Goal: Information Seeking & Learning: Find specific fact

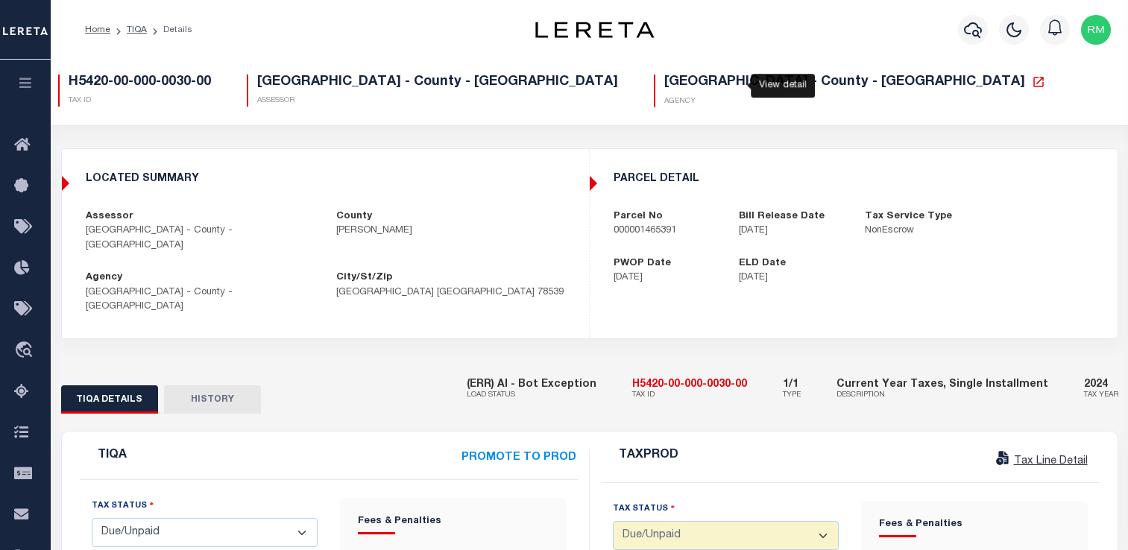
select select "DUE"
select select "0"
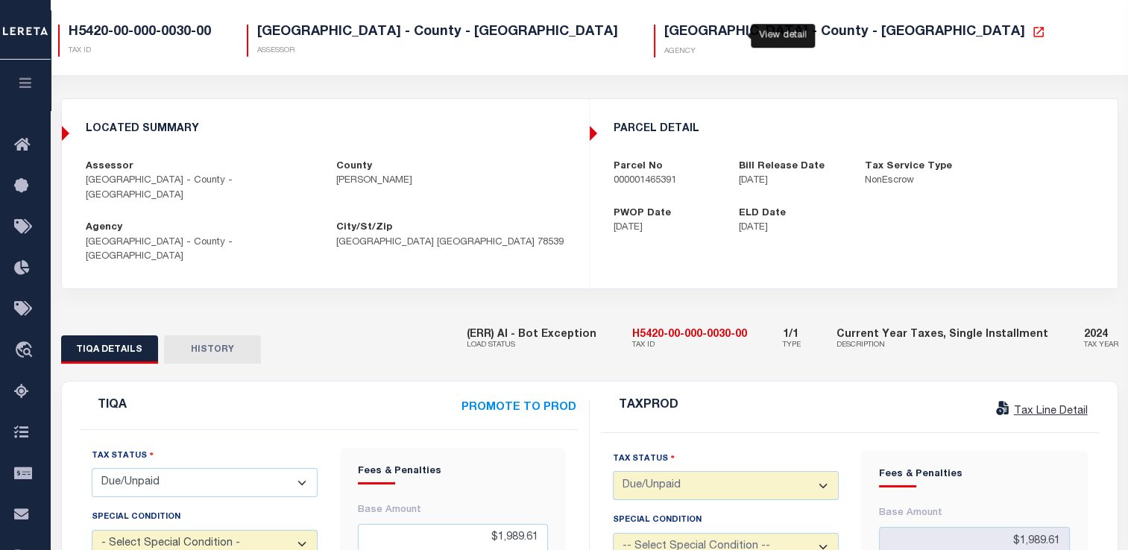
scroll to position [50, 0]
drag, startPoint x: 646, startPoint y: 307, endPoint x: 769, endPoint y: 297, distance: 122.7
click at [769, 318] on div "(ERR) AI - Bot Exception LOAD STATUS H5420-00-000-0030-00 TAX ID 1/1 TYPE Curre…" at bounding box center [793, 340] width 652 height 45
copy h5 "H5420-00-000-0030-00"
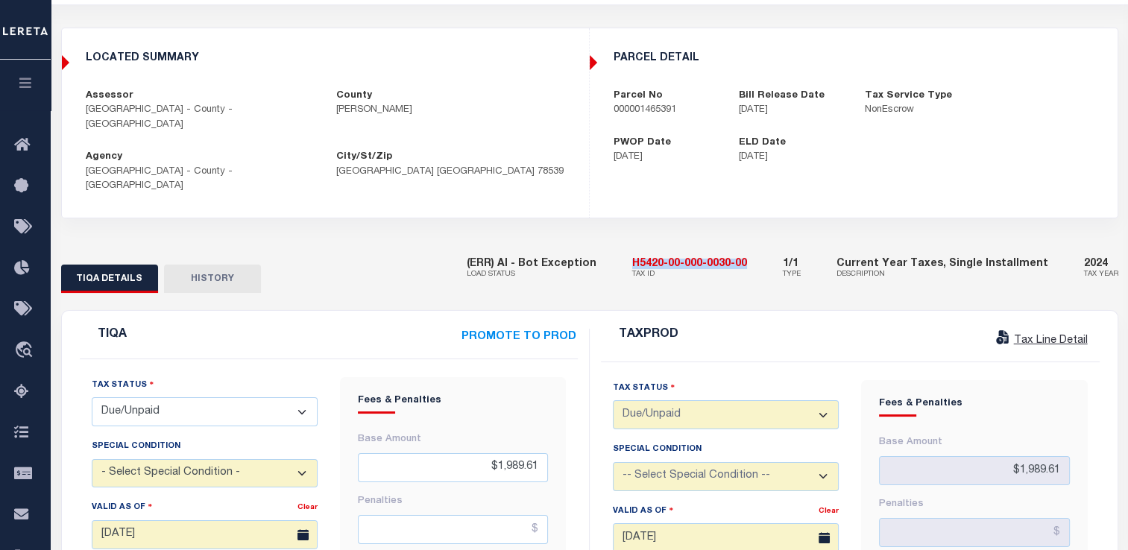
scroll to position [122, 0]
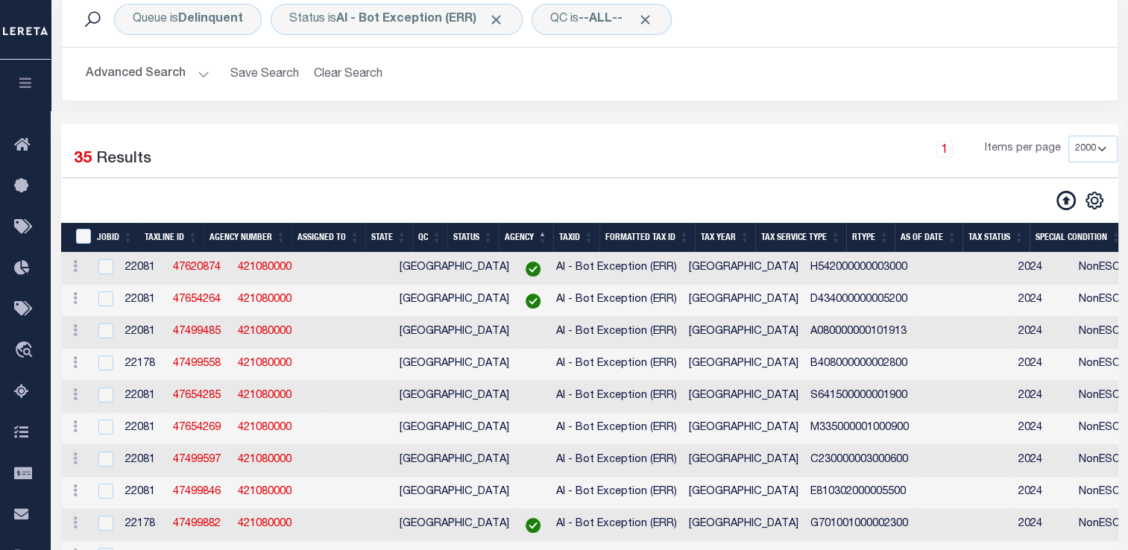
scroll to position [104, 0]
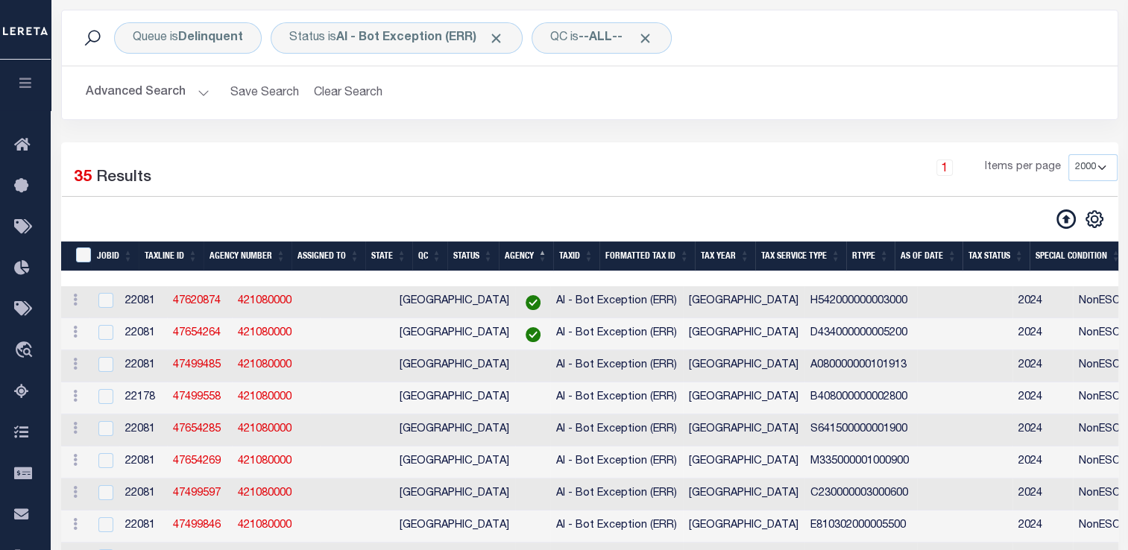
select select "2000"
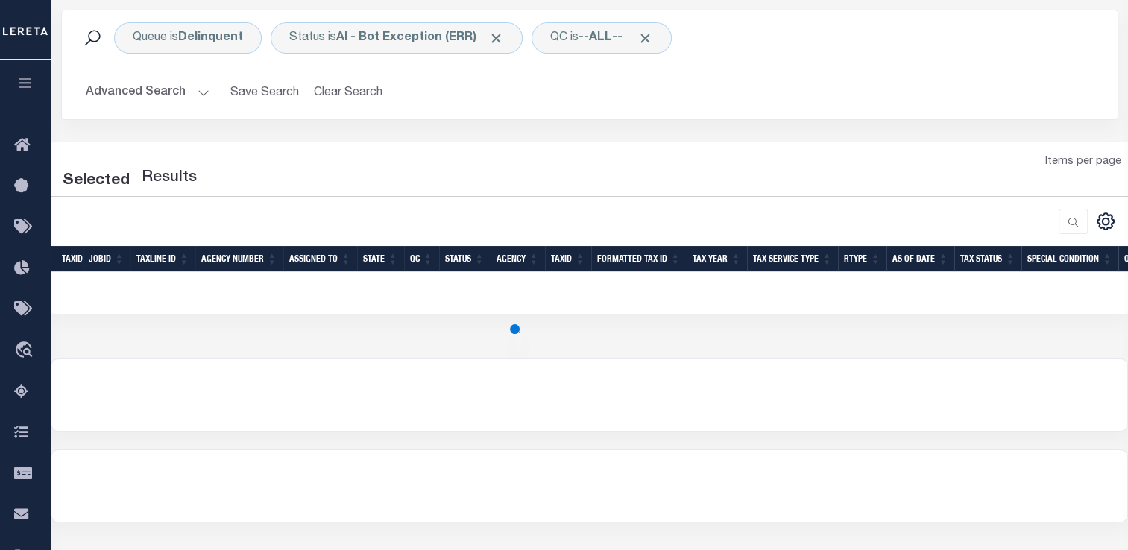
select select "2000"
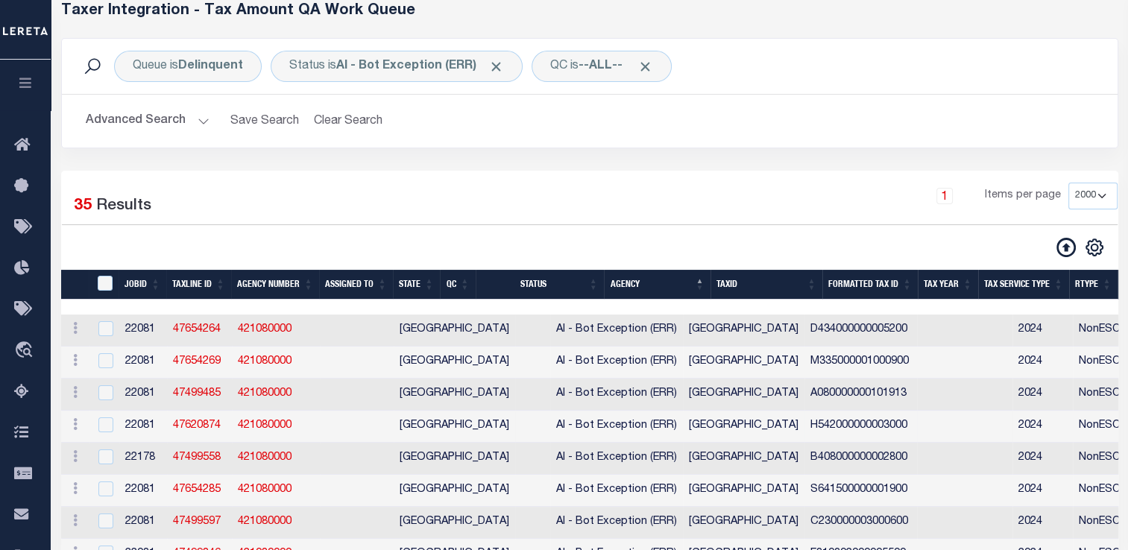
scroll to position [75, 0]
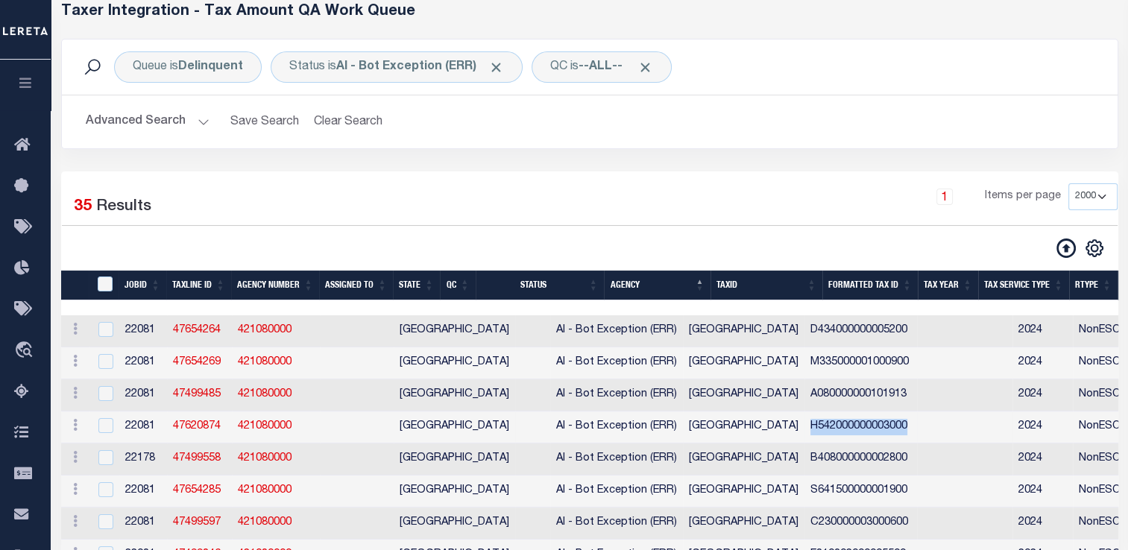
drag, startPoint x: 718, startPoint y: 433, endPoint x: 820, endPoint y: 433, distance: 102.1
click at [820, 433] on td "H542000000003000" at bounding box center [860, 428] width 113 height 32
checkbox input "true"
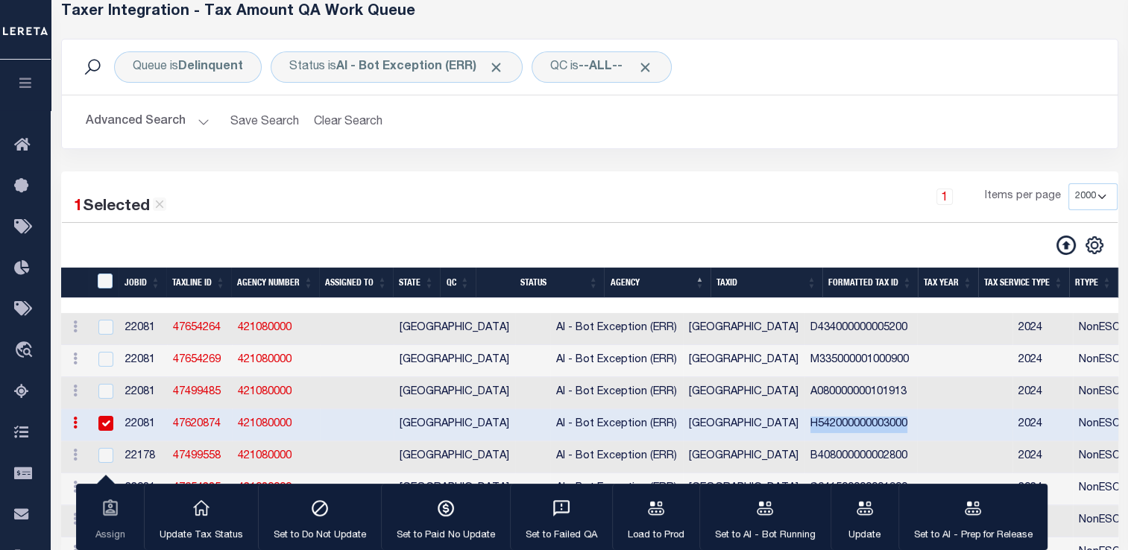
copy td "H542000000003000"
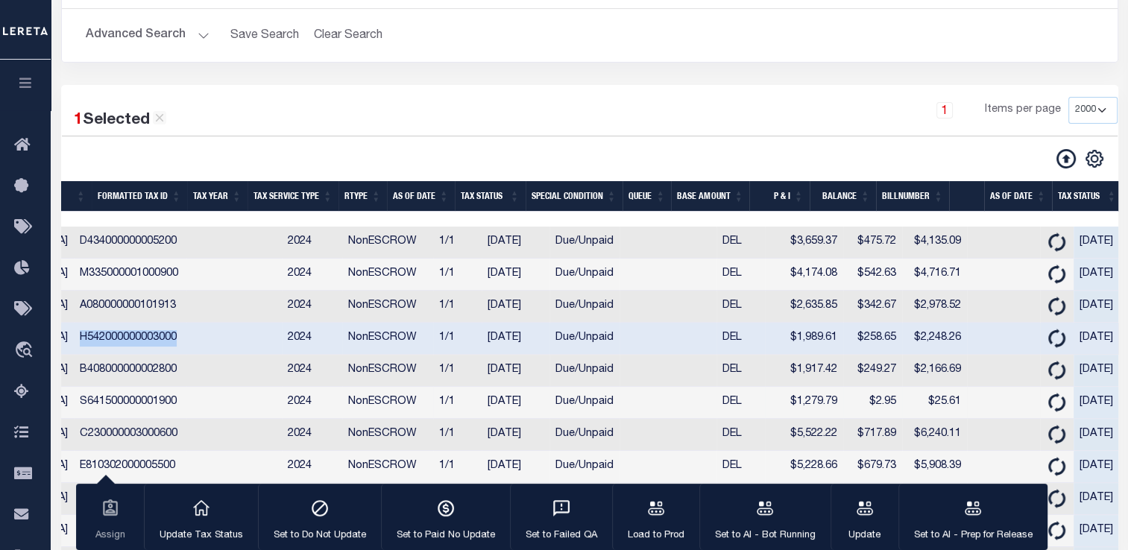
scroll to position [0, 728]
